Goal: Transaction & Acquisition: Purchase product/service

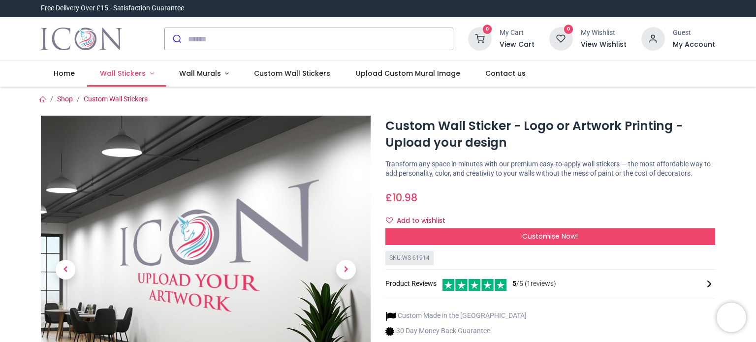
click at [145, 77] on link "Wall Stickers" at bounding box center [126, 74] width 79 height 26
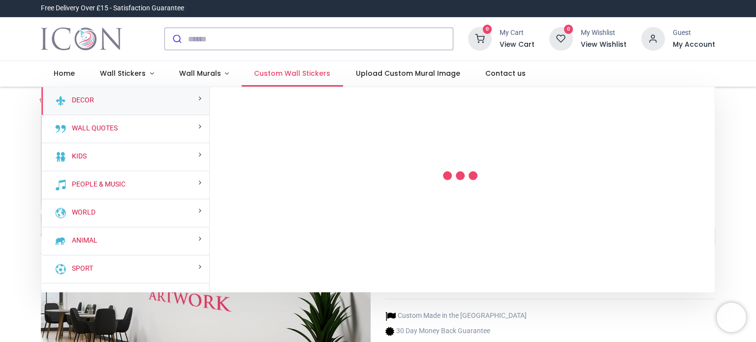
click at [276, 75] on span "Custom Wall Stickers" at bounding box center [292, 73] width 76 height 10
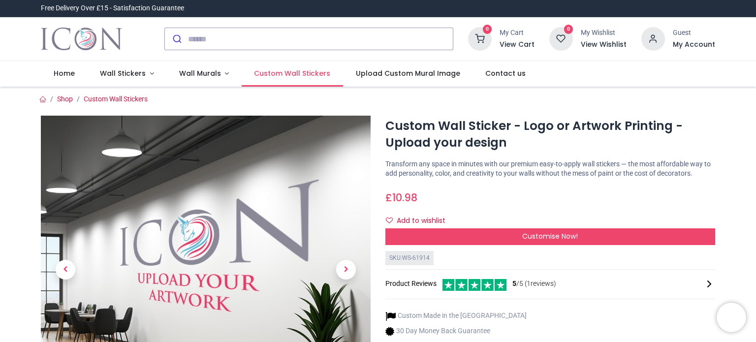
click at [276, 75] on span "Custom Wall Stickers" at bounding box center [292, 73] width 76 height 10
click at [493, 226] on div "Add to wishlist" at bounding box center [550, 221] width 330 height 17
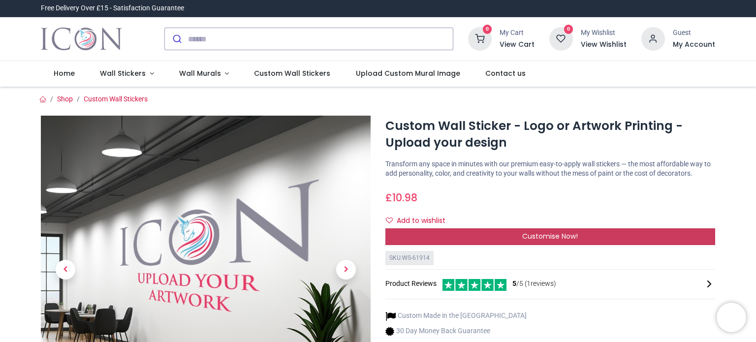
click at [504, 235] on div "Customise Now!" at bounding box center [550, 236] width 330 height 17
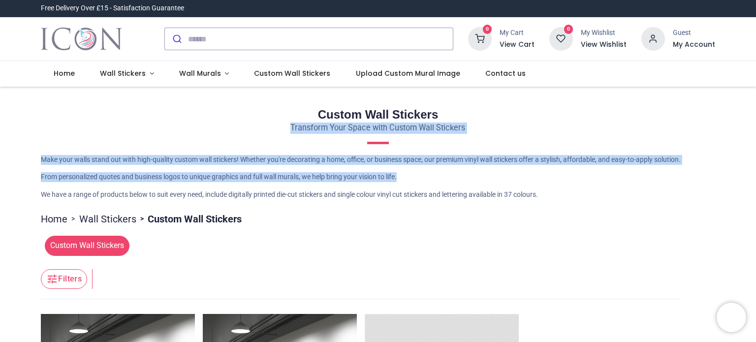
drag, startPoint x: 752, startPoint y: 132, endPoint x: 755, endPoint y: 173, distance: 40.5
click at [755, 173] on div "Login • Register Home Wall Stickers Wall Murals (" at bounding box center [378, 171] width 756 height 342
click at [75, 248] on span "Custom Wall Stickers" at bounding box center [87, 246] width 85 height 20
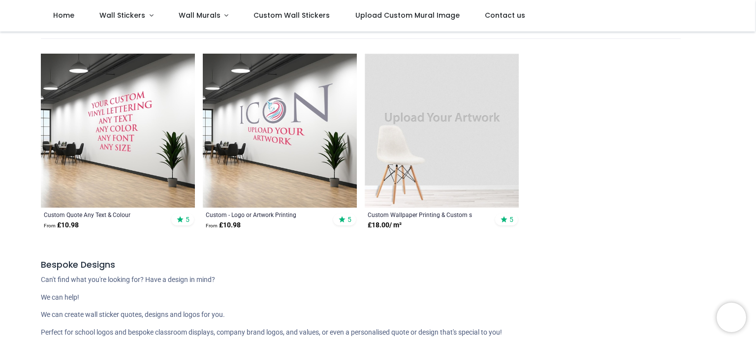
scroll to position [215, 0]
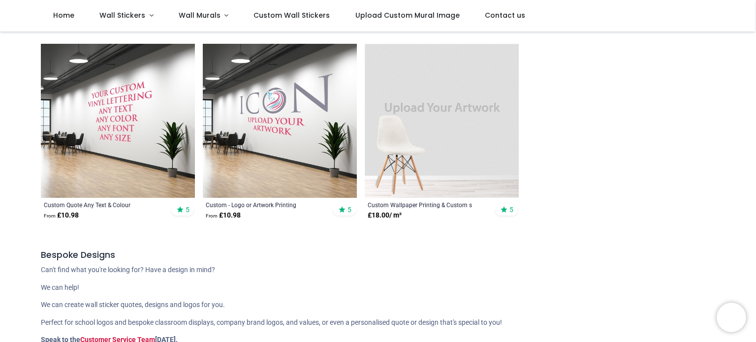
click at [258, 146] on img at bounding box center [280, 121] width 154 height 154
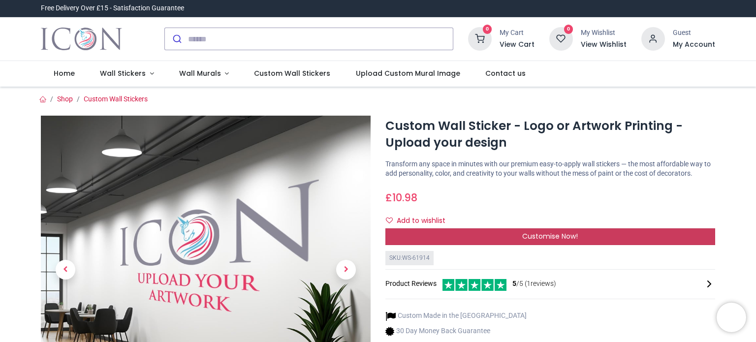
click at [593, 232] on div "Customise Now!" at bounding box center [550, 236] width 330 height 17
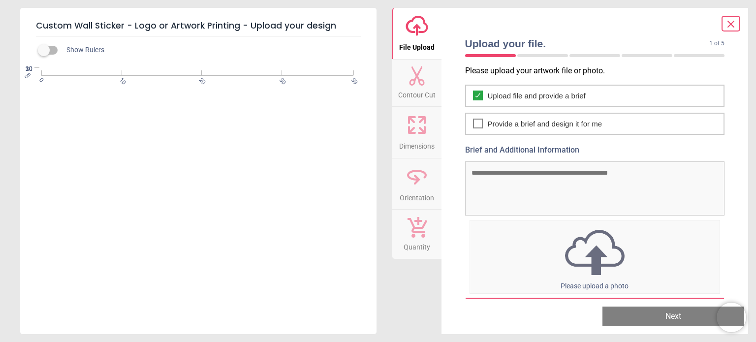
click at [432, 50] on span "File Upload" at bounding box center [416, 45] width 35 height 15
click at [415, 19] on icon "upload-cloud-line" at bounding box center [417, 26] width 24 height 24
click at [590, 271] on img at bounding box center [595, 252] width 250 height 51
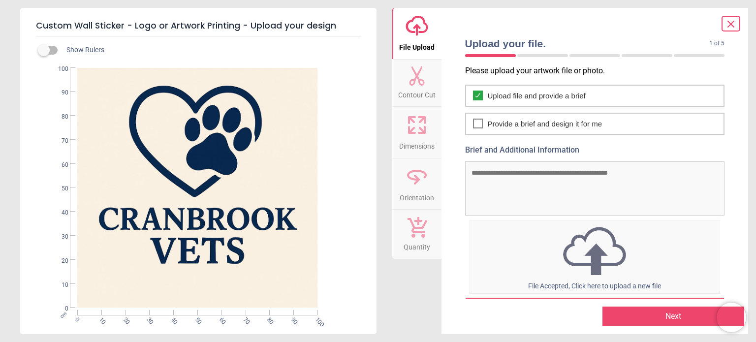
click at [480, 197] on textarea "Brief and Additional Information" at bounding box center [595, 188] width 260 height 54
type textarea "**********"
click at [680, 319] on button "Next" at bounding box center [673, 317] width 142 height 20
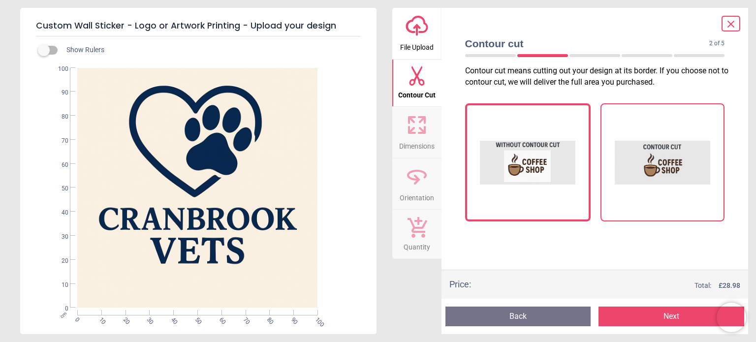
click at [669, 173] on img at bounding box center [662, 162] width 95 height 98
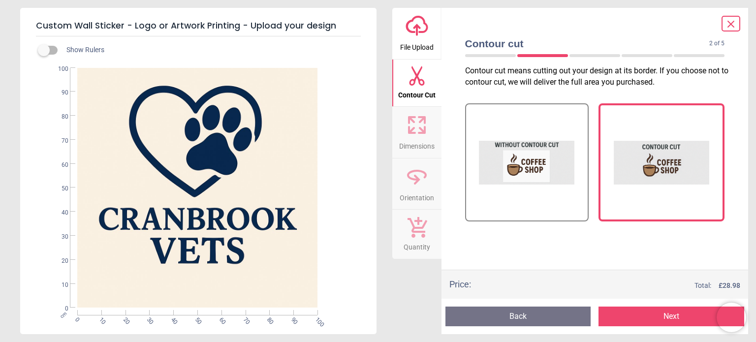
click at [658, 316] on button "Next" at bounding box center [671, 317] width 146 height 20
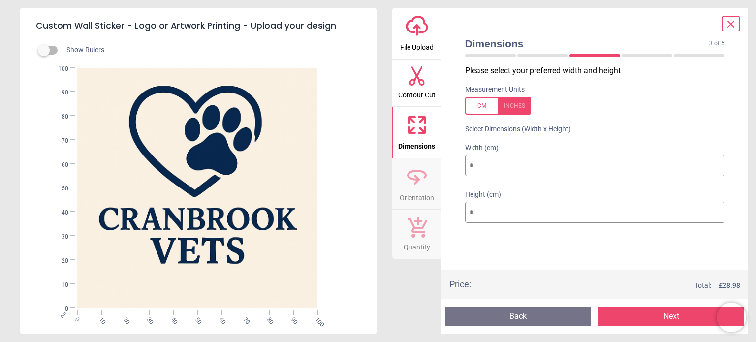
click at [506, 212] on input "***" at bounding box center [595, 213] width 260 height 22
type input "**"
type input "*"
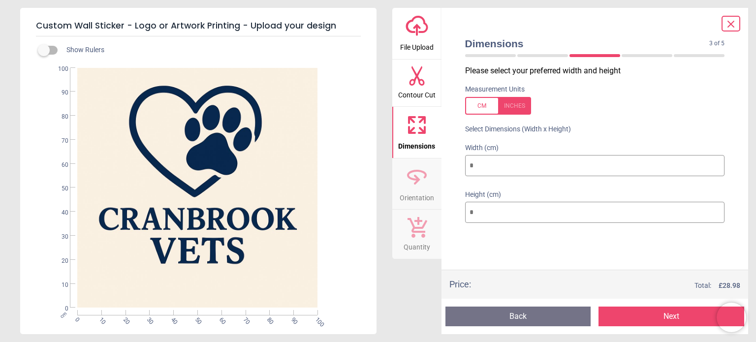
type input "*"
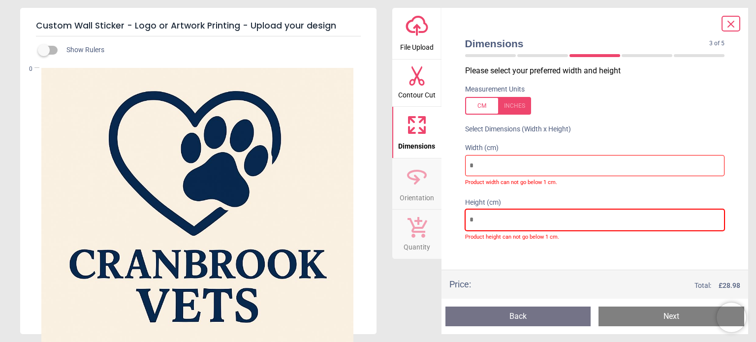
type input "*"
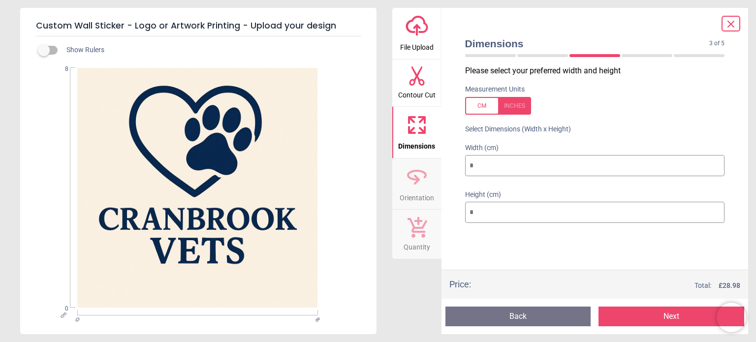
type input "**"
click at [488, 164] on input "**" at bounding box center [595, 166] width 260 height 22
click at [416, 84] on icon at bounding box center [417, 76] width 20 height 20
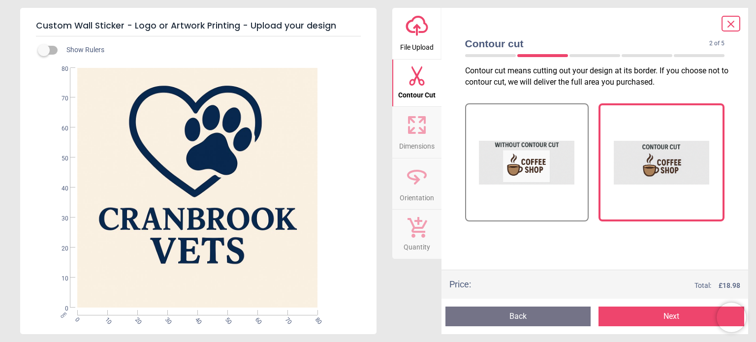
click at [311, 306] on div "cm 0 10 20 30 40 50 60 70 80 0 10 20 30 40 50 60 70 80" at bounding box center [197, 188] width 354 height 240
click at [404, 189] on span "Orientation" at bounding box center [417, 195] width 34 height 15
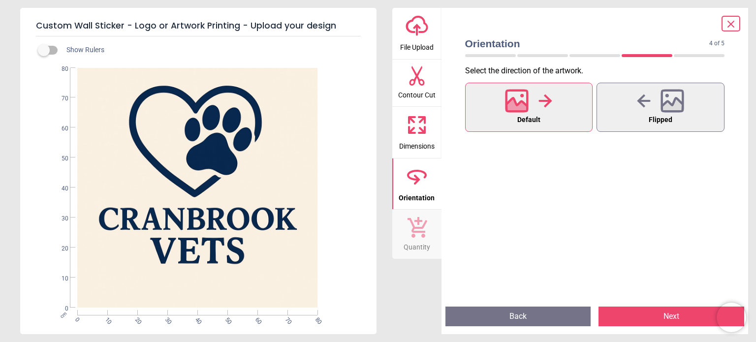
click at [417, 104] on button "Contour Cut" at bounding box center [416, 83] width 49 height 47
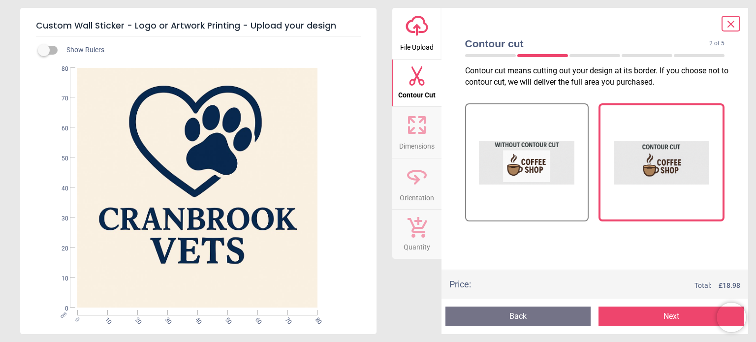
click at [415, 130] on icon at bounding box center [417, 125] width 24 height 24
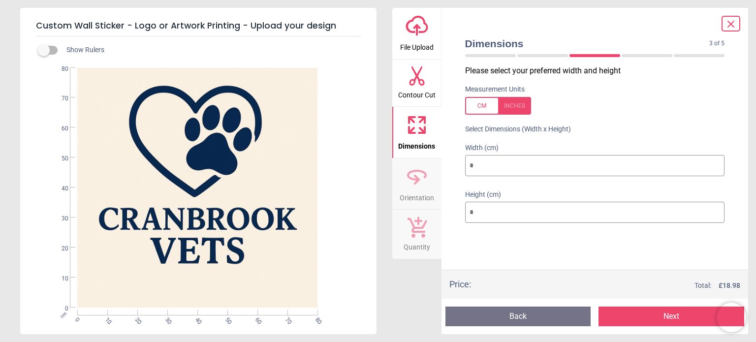
click at [610, 306] on div "Preview Back Next Next" at bounding box center [594, 316] width 307 height 35
click at [611, 307] on button "Next" at bounding box center [671, 317] width 146 height 20
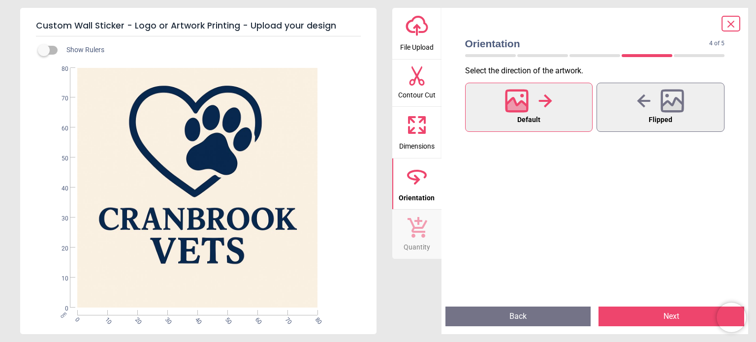
click at [611, 307] on button "Next" at bounding box center [671, 317] width 146 height 20
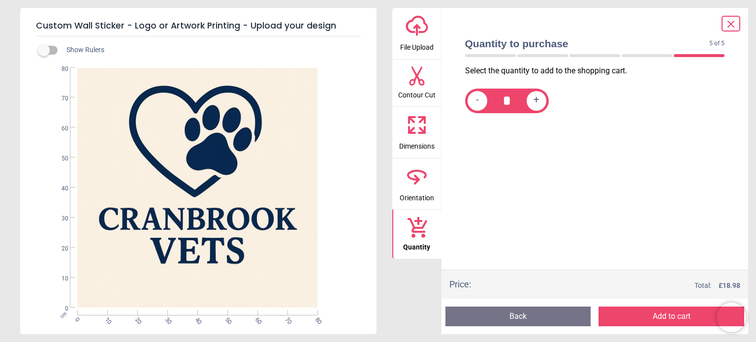
click at [624, 319] on button "Add to cart" at bounding box center [671, 317] width 146 height 20
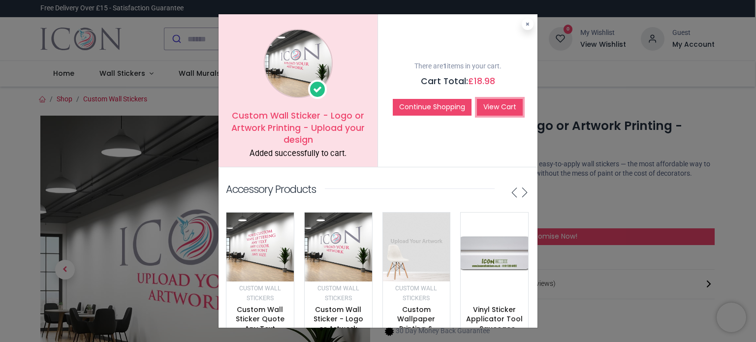
click at [507, 108] on link "View Cart" at bounding box center [500, 107] width 46 height 17
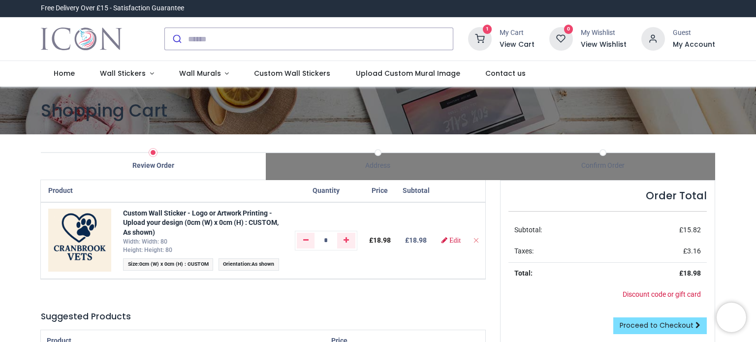
drag, startPoint x: 753, startPoint y: 63, endPoint x: 755, endPoint y: 85, distance: 22.3
click at [755, 85] on div "Login • Register Home Wall Stickers" at bounding box center [378, 171] width 756 height 342
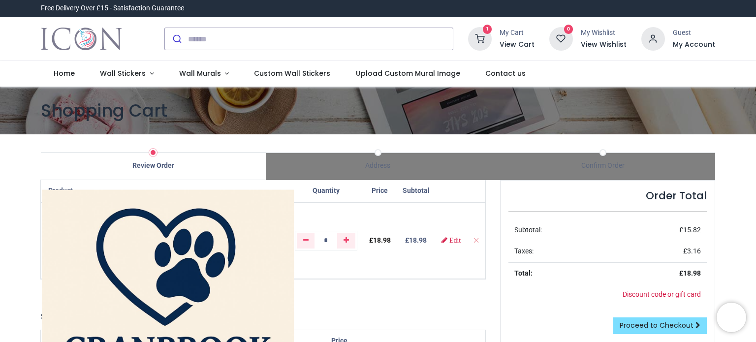
click at [102, 234] on img at bounding box center [168, 315] width 252 height 252
